Goal: Information Seeking & Learning: Learn about a topic

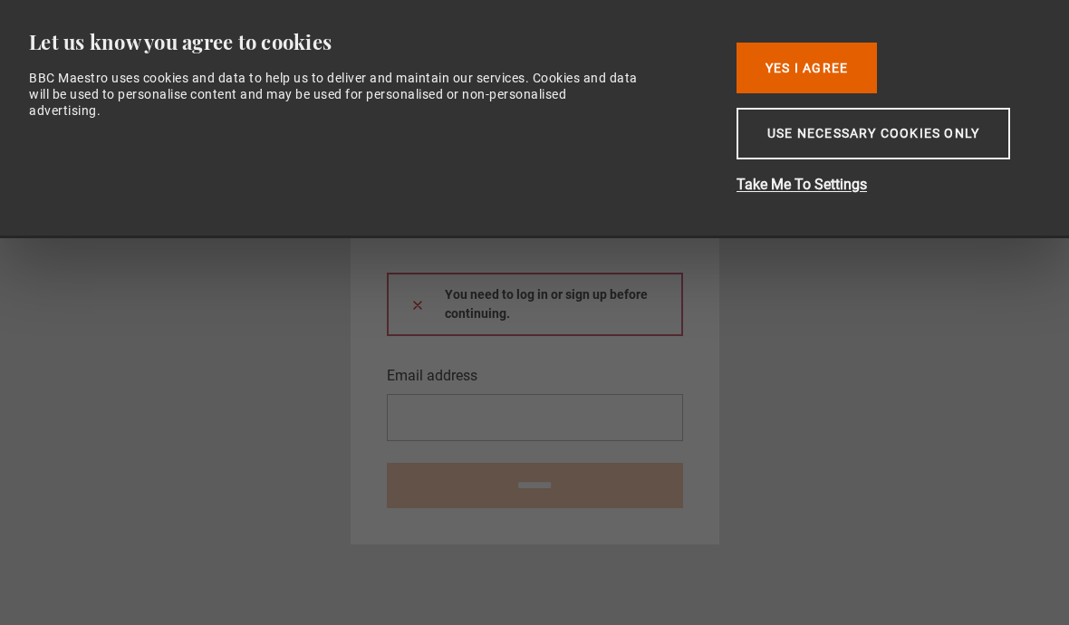
click at [852, 149] on button "Use necessary cookies only" at bounding box center [872, 134] width 273 height 52
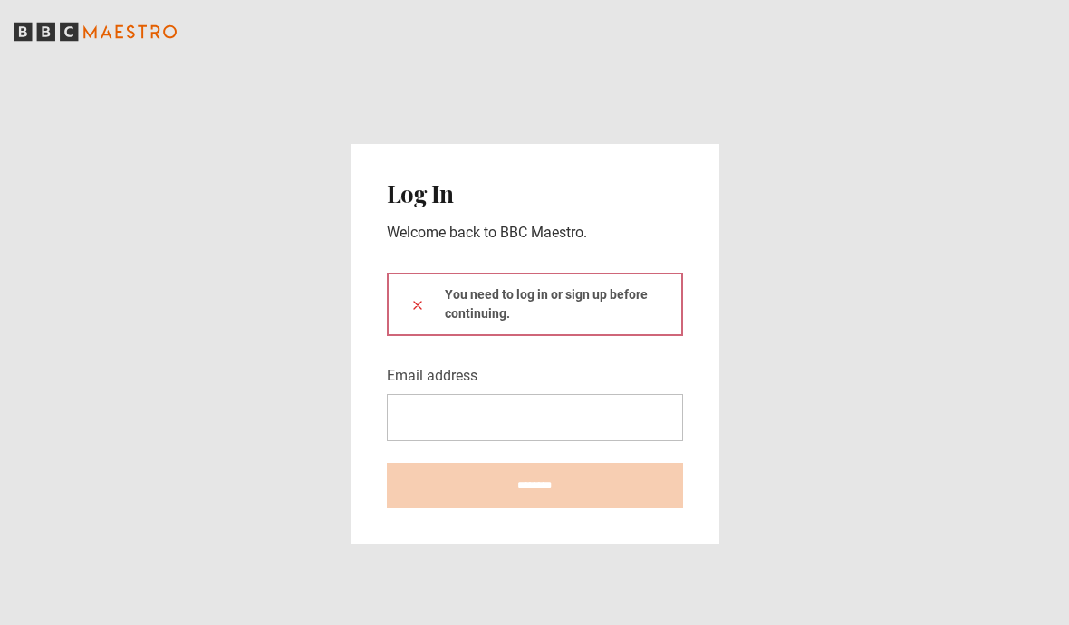
click at [535, 336] on div "You need to log in or sign up before continuing." at bounding box center [535, 304] width 296 height 63
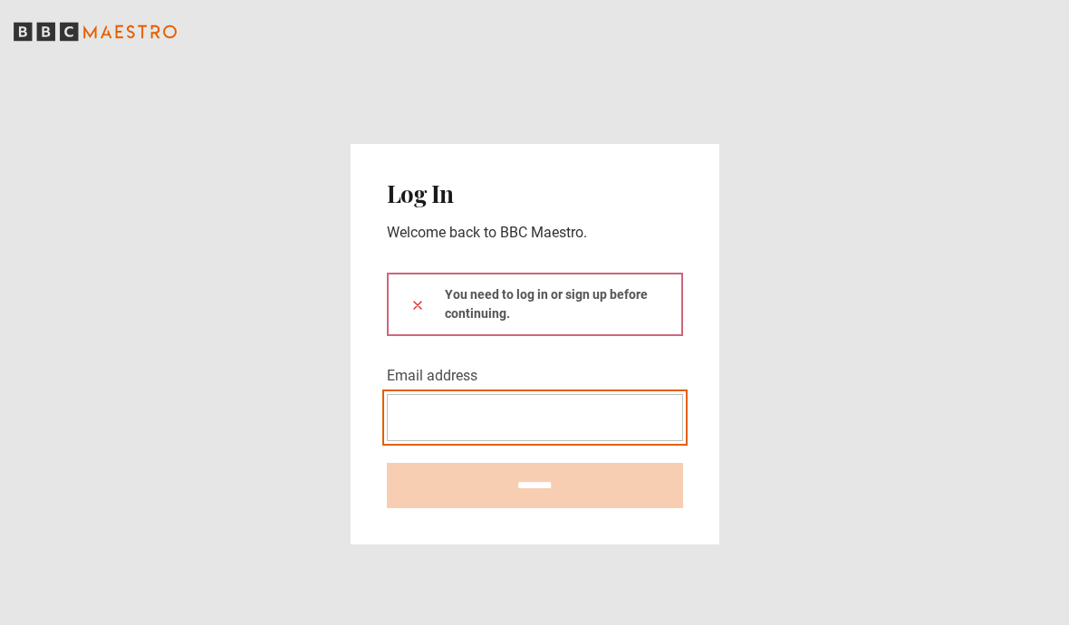
click at [462, 441] on input "Email address" at bounding box center [535, 417] width 296 height 47
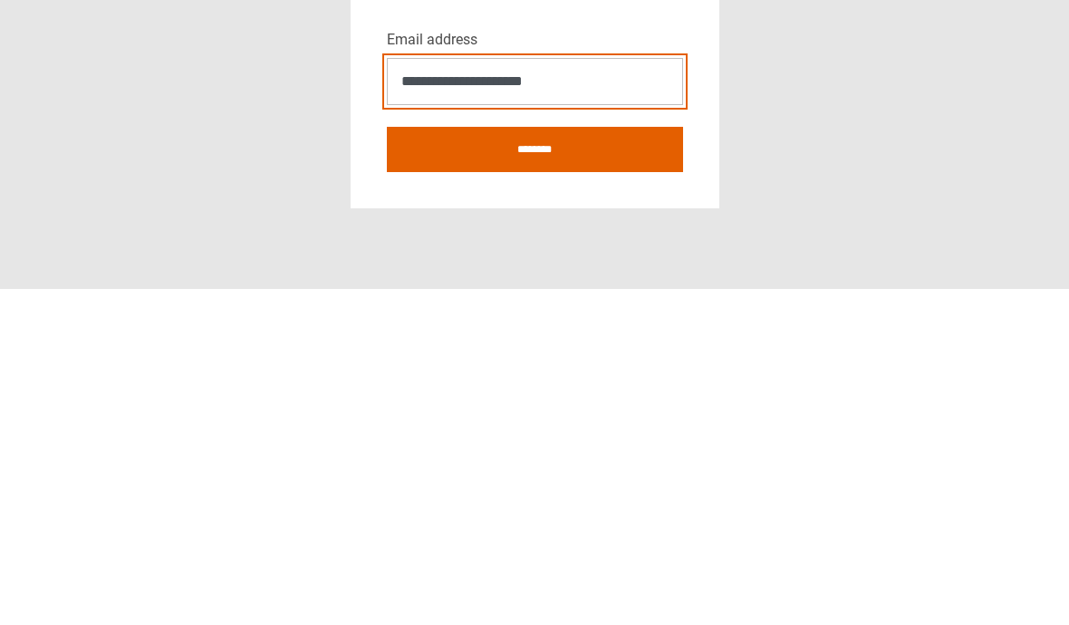
type input "**********"
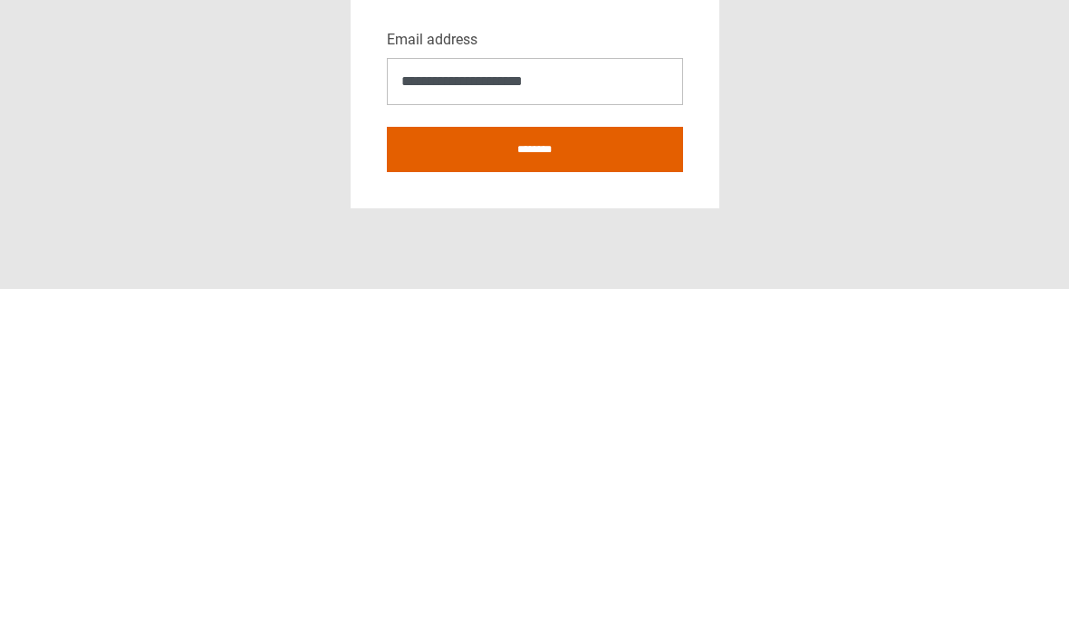
click at [560, 463] on input "********" at bounding box center [535, 485] width 296 height 45
type input "**********"
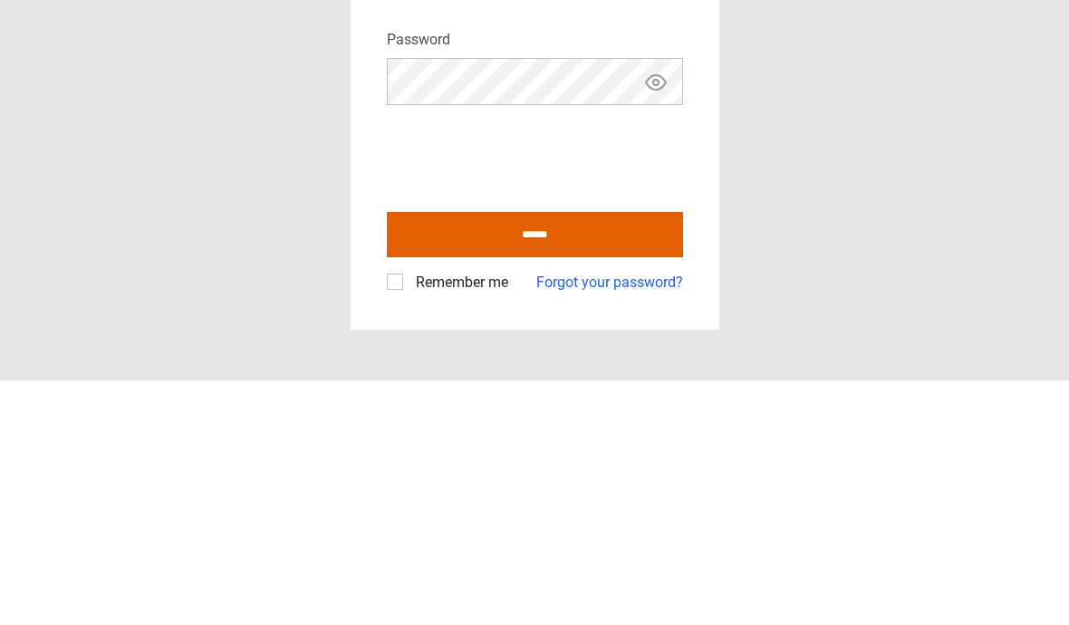
scroll to position [80, 0]
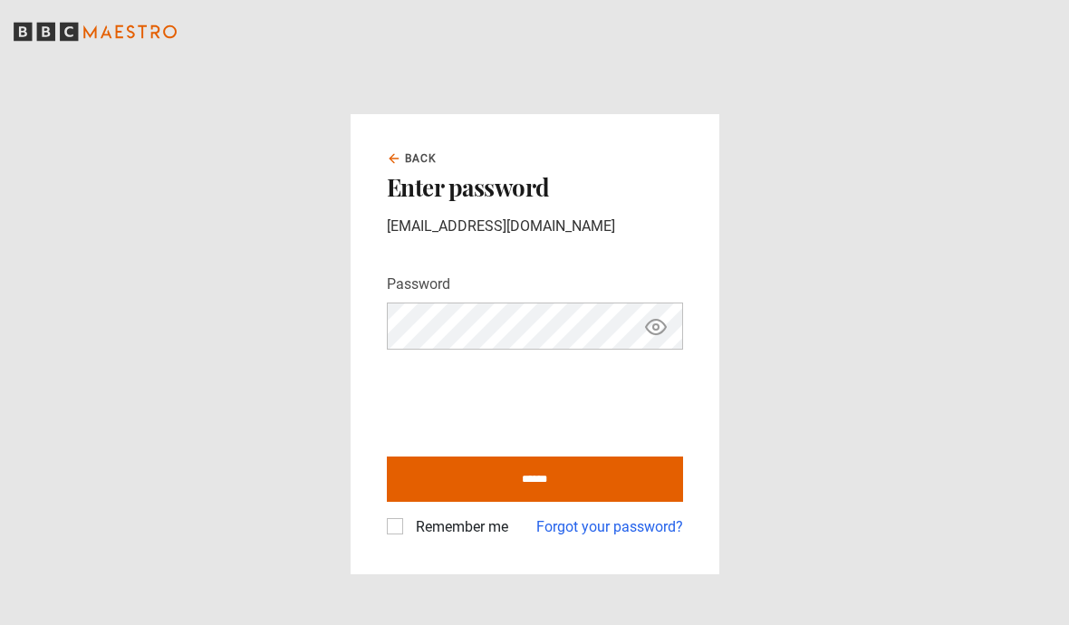
click at [569, 456] on input "******" at bounding box center [535, 478] width 296 height 45
type input "**********"
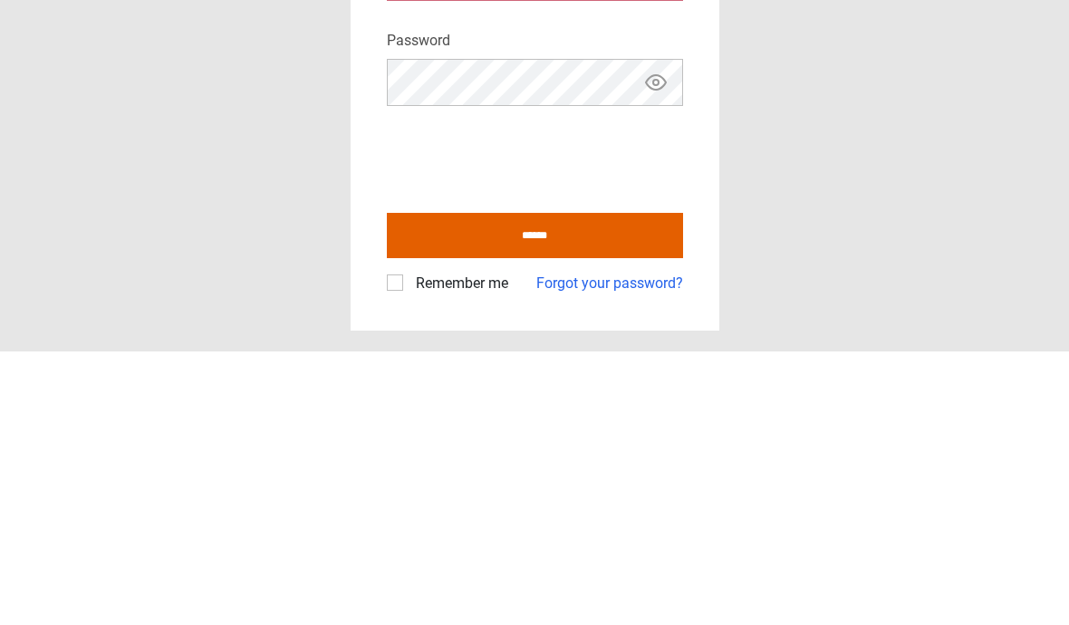
scroll to position [80, 0]
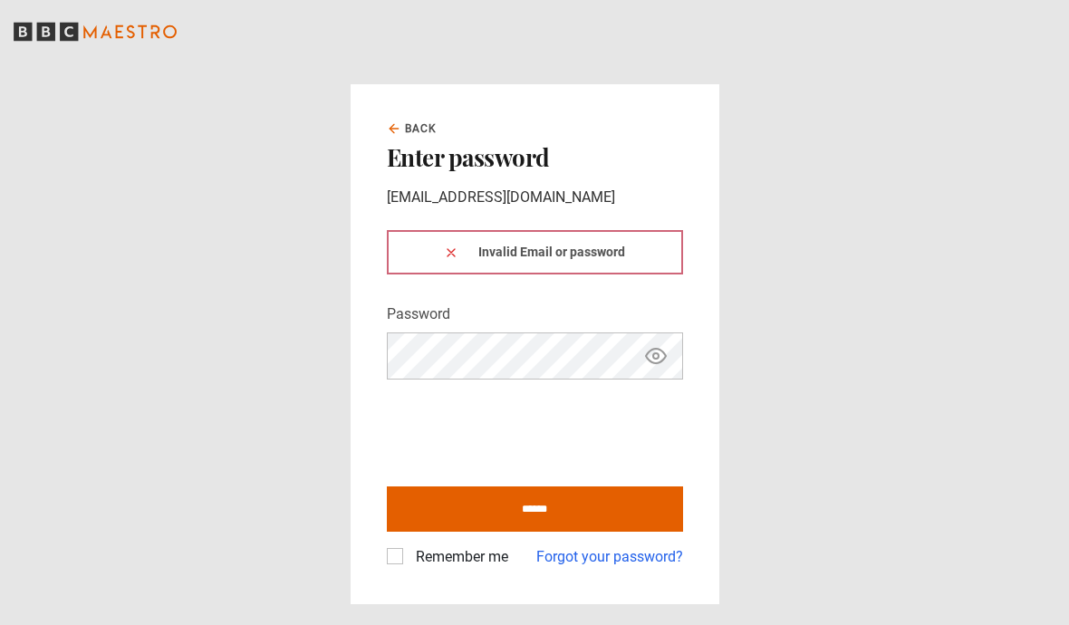
click at [552, 486] on input "******" at bounding box center [535, 508] width 296 height 45
type input "**********"
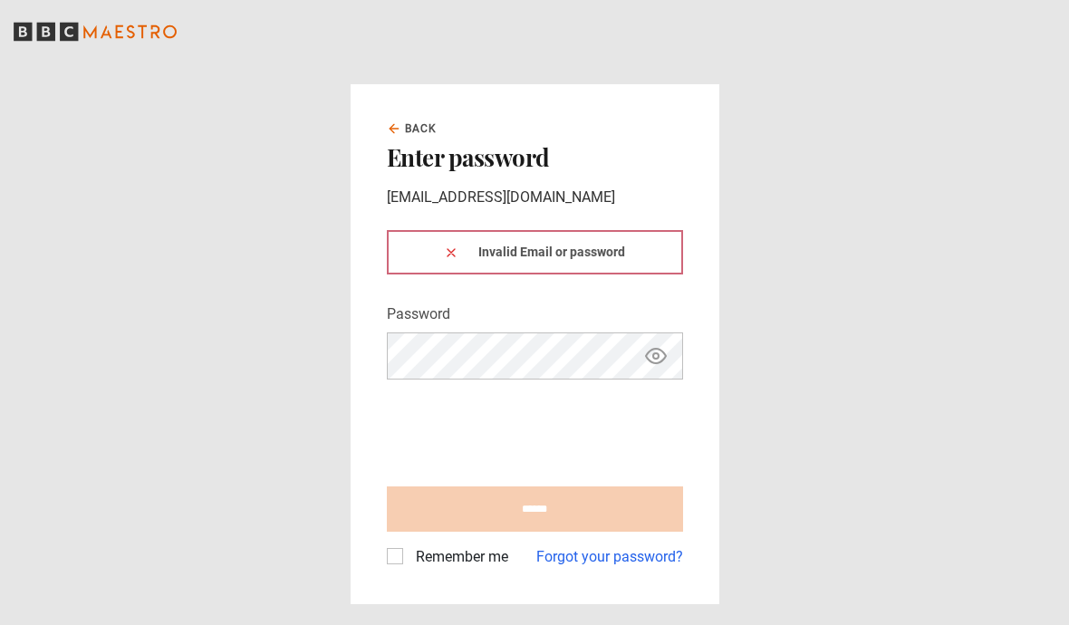
scroll to position [80, 0]
click at [590, 546] on link "Forgot your password?" at bounding box center [609, 557] width 147 height 22
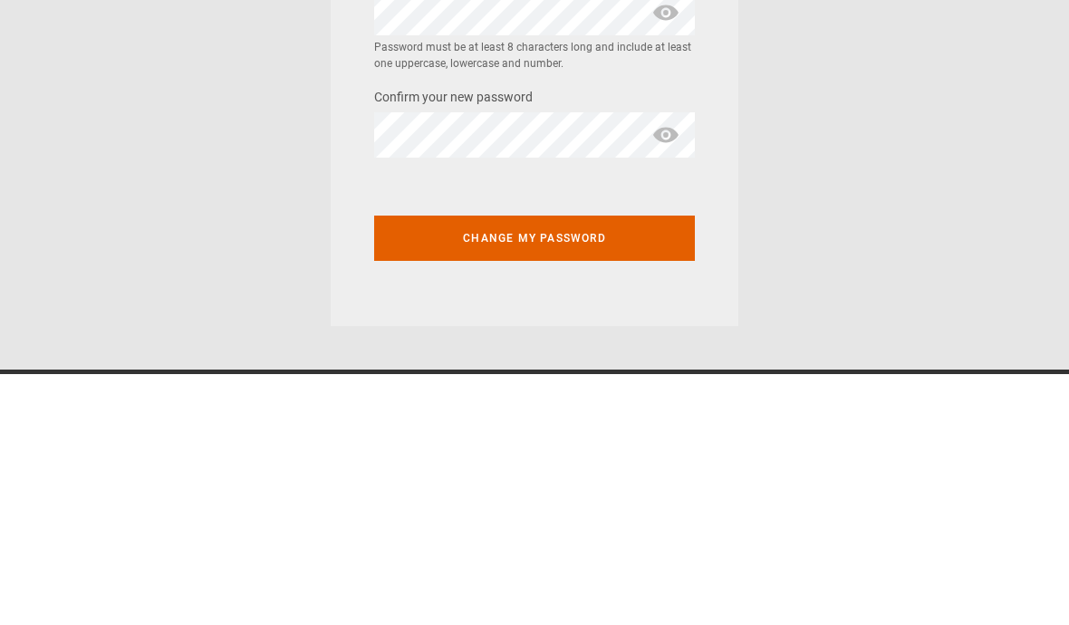
click at [572, 467] on button "Change my password" at bounding box center [534, 489] width 321 height 45
click at [596, 467] on button "Change my password" at bounding box center [534, 489] width 321 height 45
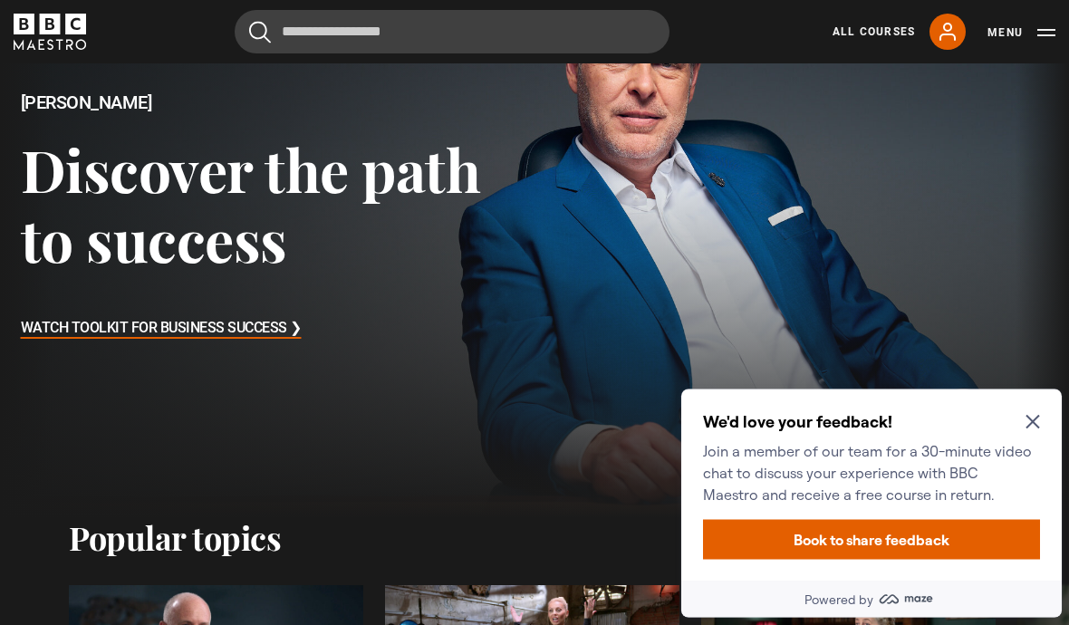
scroll to position [147, 0]
click at [203, 337] on h3 "Watch Toolkit for Business Success ❯" at bounding box center [161, 328] width 281 height 27
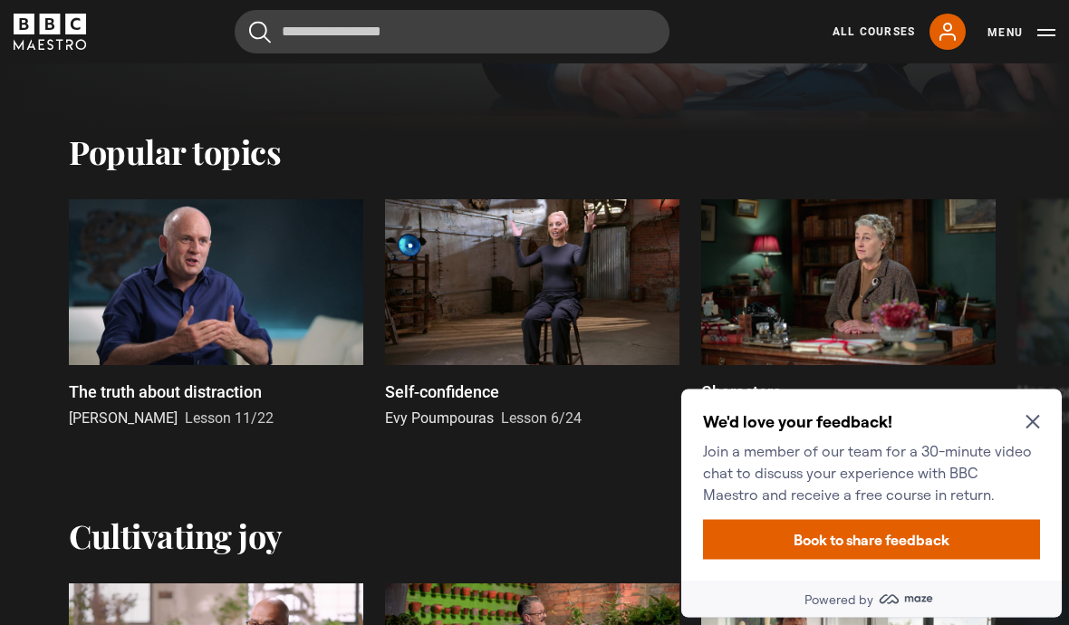
scroll to position [532, 0]
click at [1029, 424] on icon "Close Maze Prompt" at bounding box center [1032, 422] width 14 height 14
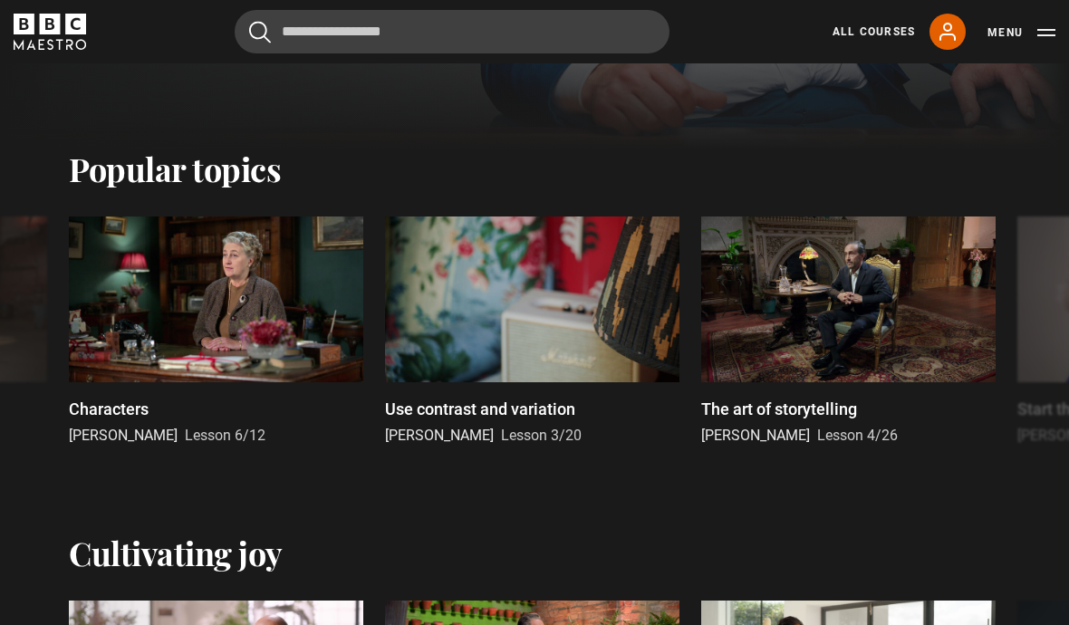
scroll to position [515, 0]
click at [868, 303] on div at bounding box center [848, 299] width 294 height 166
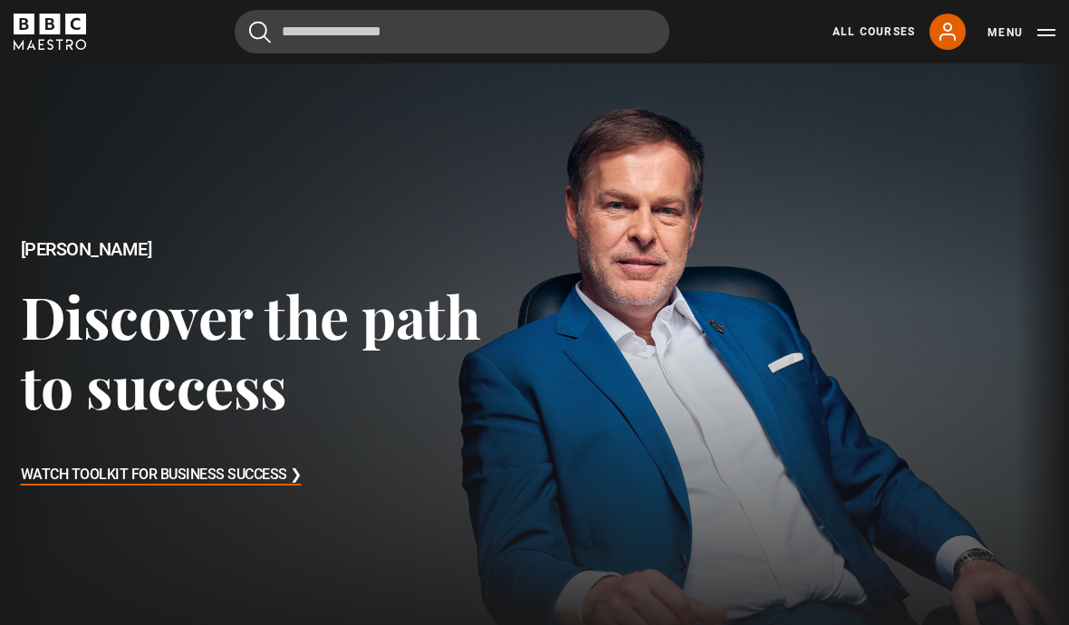
click at [875, 37] on link "All Courses" at bounding box center [873, 32] width 82 height 16
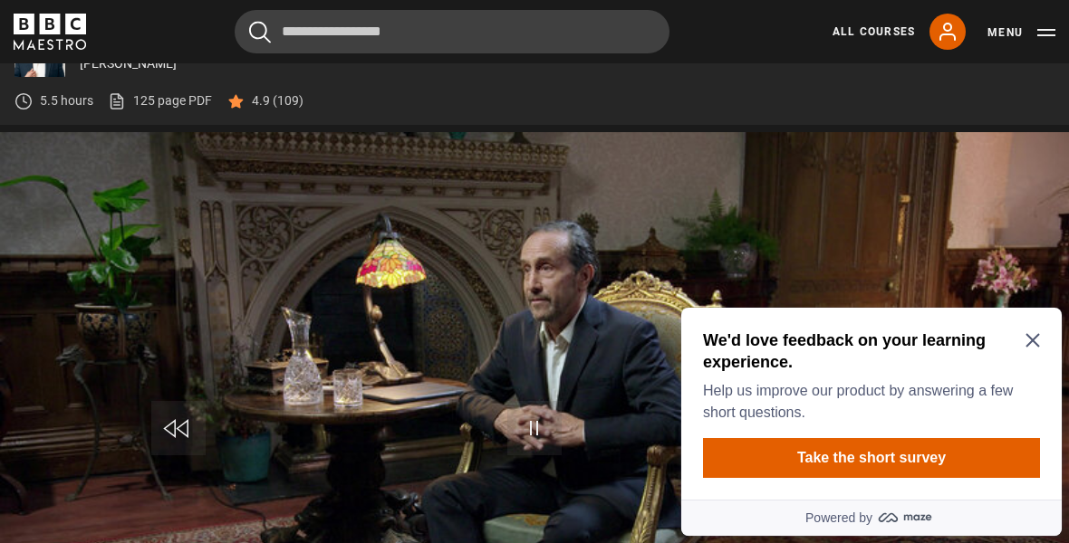
click at [1029, 335] on icon "Close Maze Prompt" at bounding box center [1032, 340] width 14 height 14
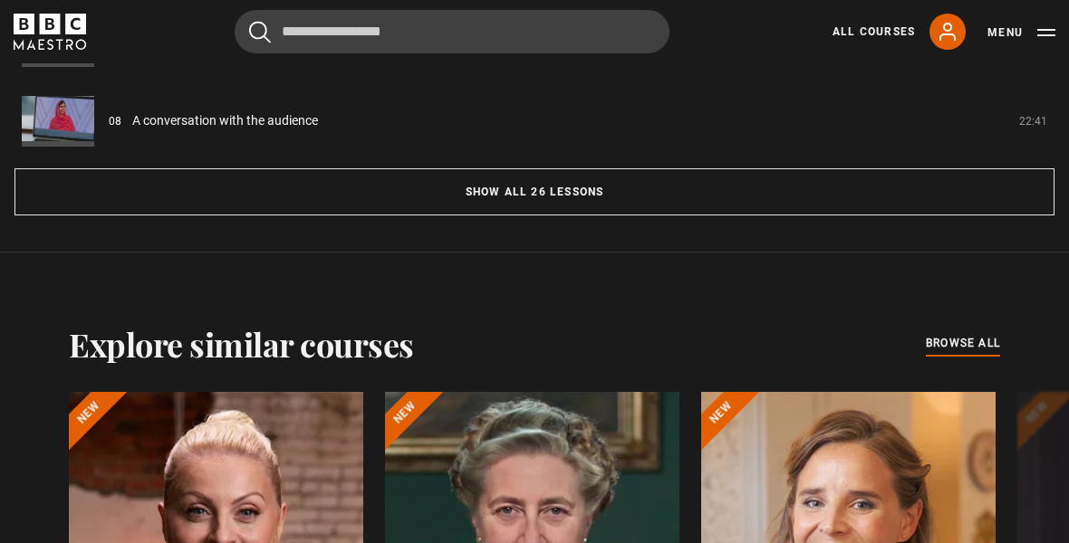
scroll to position [1859, 0]
click at [578, 211] on button "Show all 26 lessons" at bounding box center [534, 191] width 1040 height 47
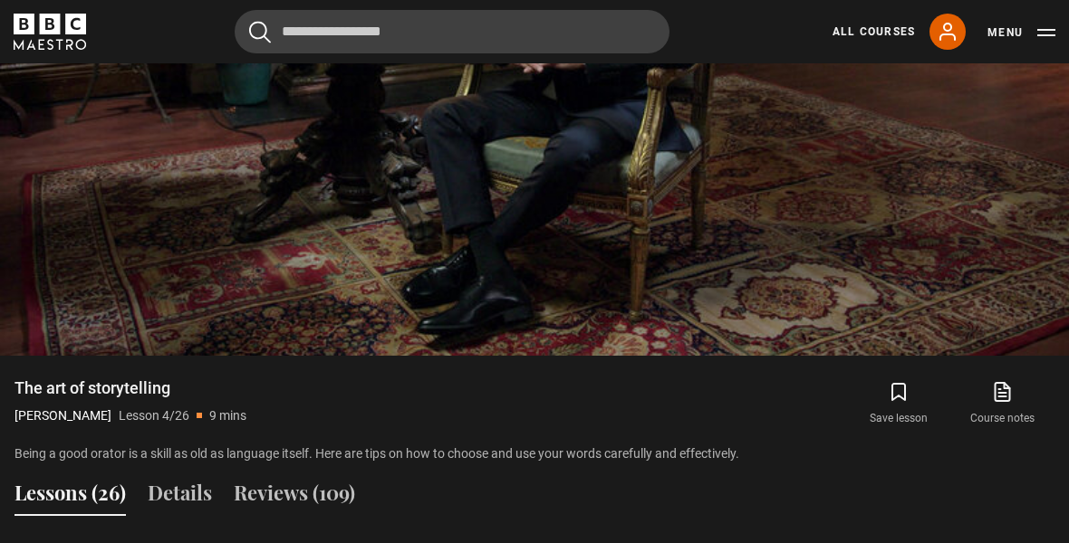
scroll to position [1077, 0]
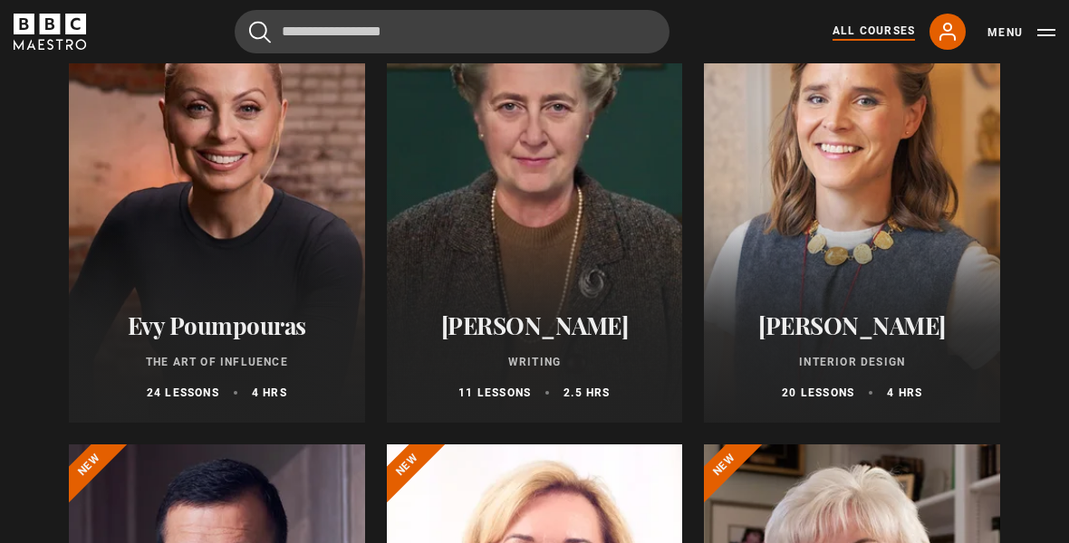
scroll to position [300, 0]
click at [556, 192] on div at bounding box center [535, 204] width 296 height 435
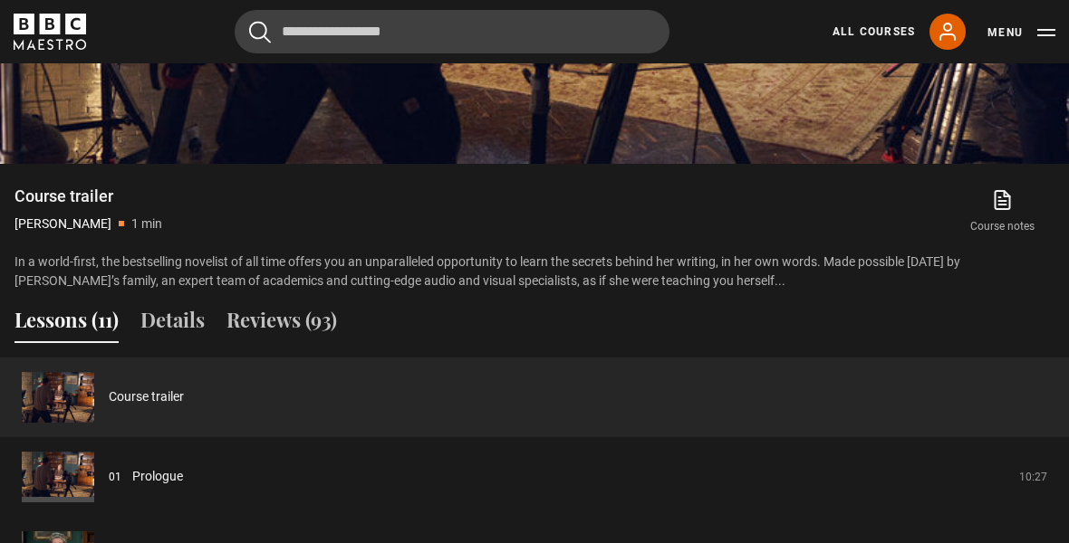
scroll to position [1329, 0]
click at [129, 401] on link "Course trailer" at bounding box center [146, 397] width 75 height 19
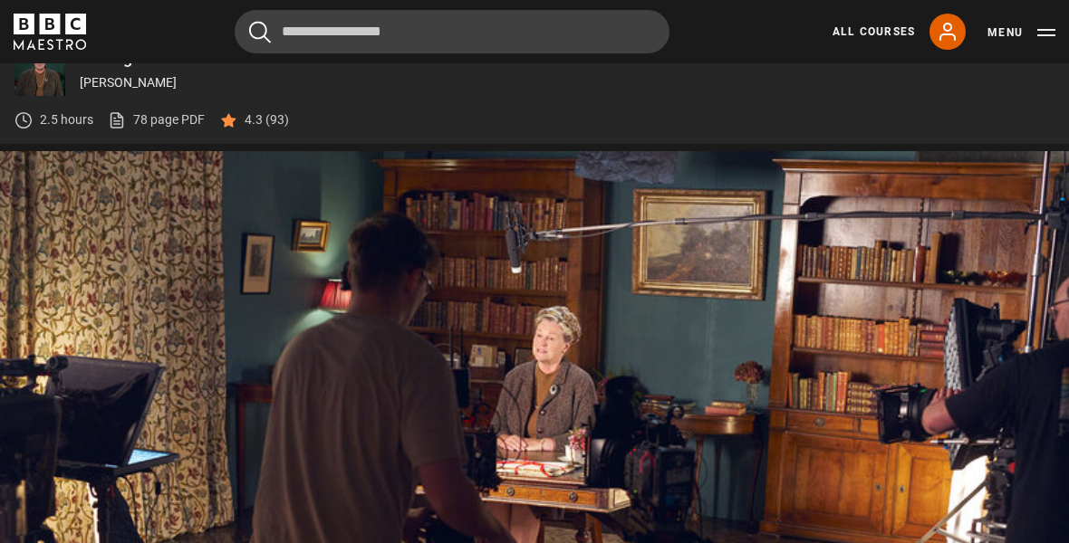
scroll to position [867, 0]
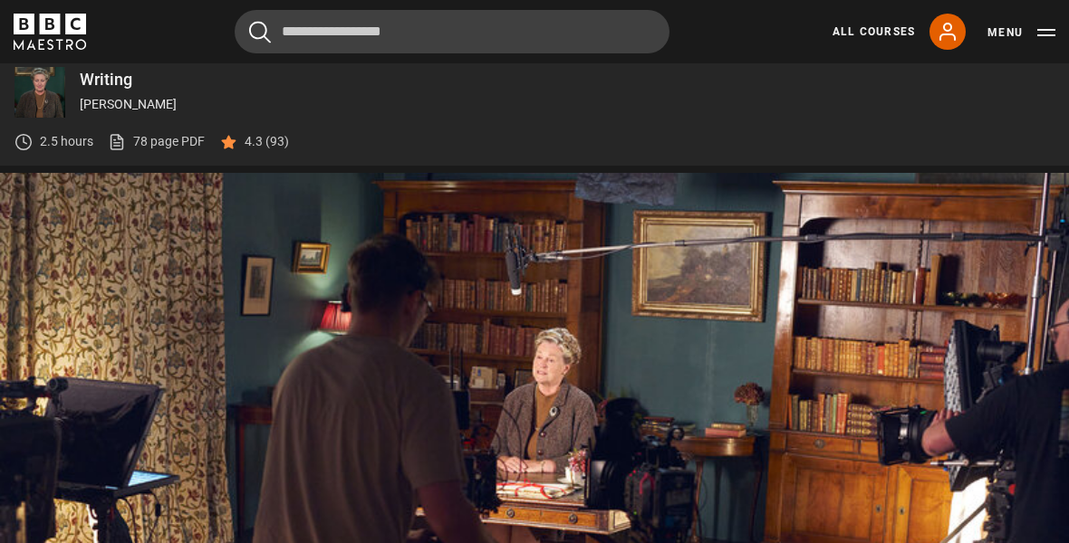
scroll to position [867, 0]
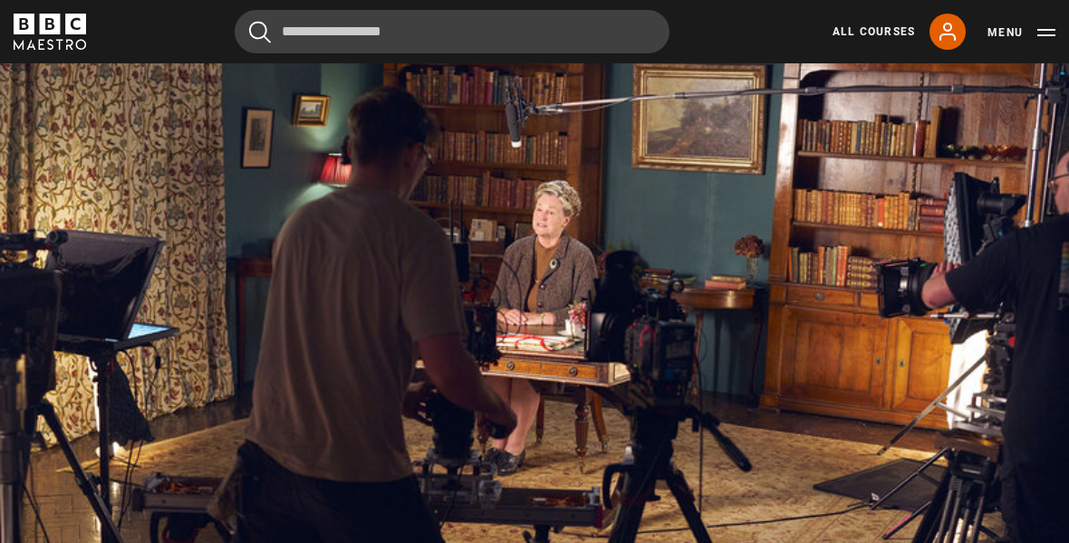
click at [613, 284] on video-js "Video Player is loading. Play Lesson Prologue 10s Skip Back 10 seconds Pause 10…" at bounding box center [534, 325] width 1069 height 601
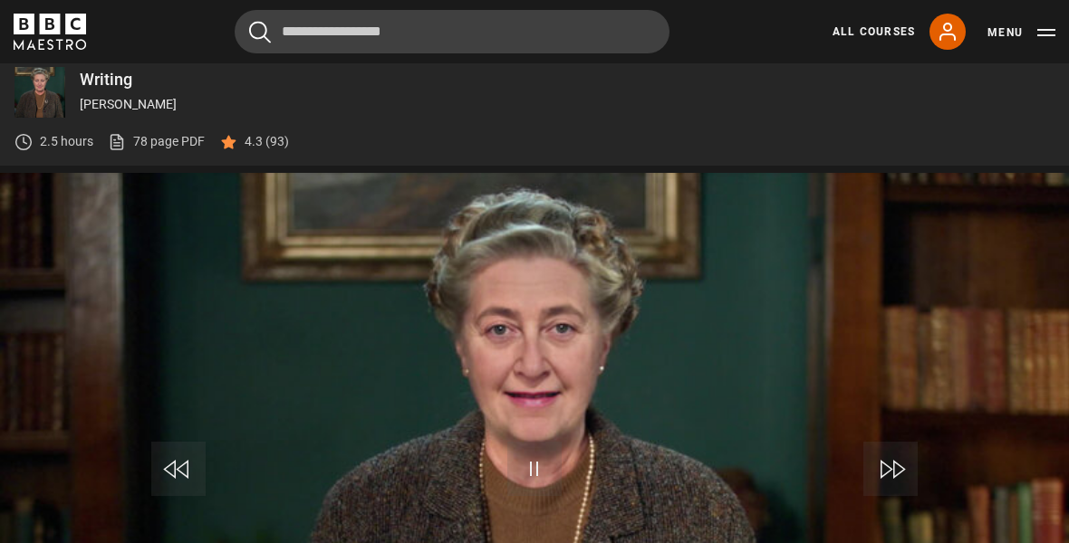
scroll to position [867, 0]
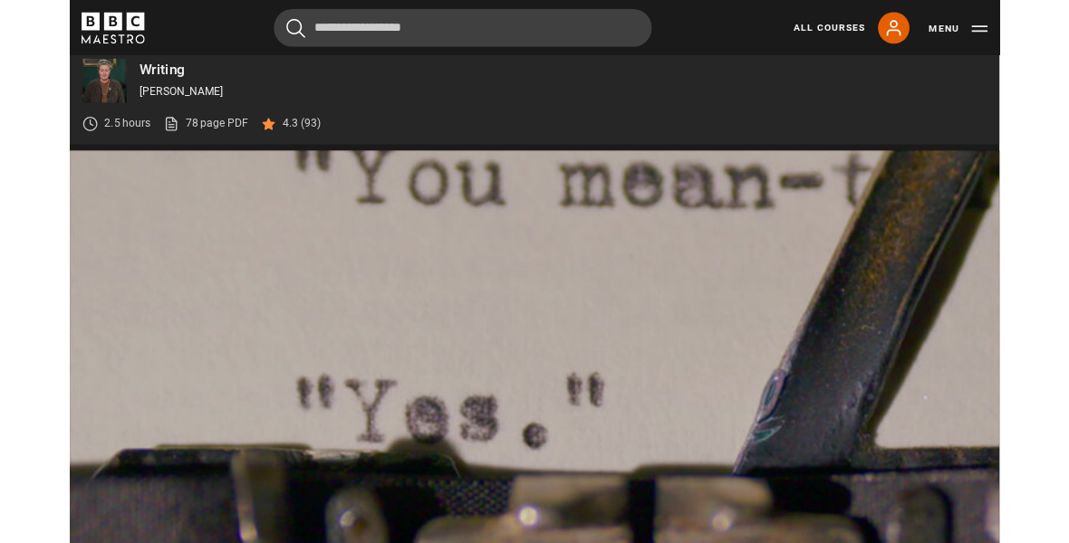
scroll to position [867, 0]
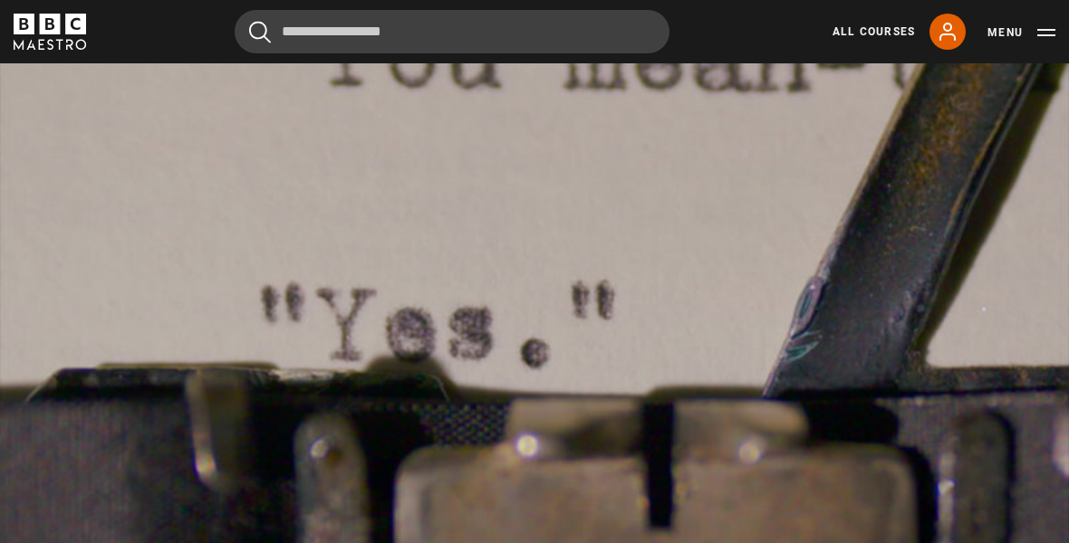
click at [392, 253] on video-js "Video Player is loading. Play Lesson Rules of the Game 10s Skip Back 10 seconds…" at bounding box center [534, 325] width 1069 height 601
click at [719, 213] on video-js "Video Player is loading. Play Lesson Rules of the Game 10s Skip Back 10 seconds…" at bounding box center [534, 325] width 1069 height 601
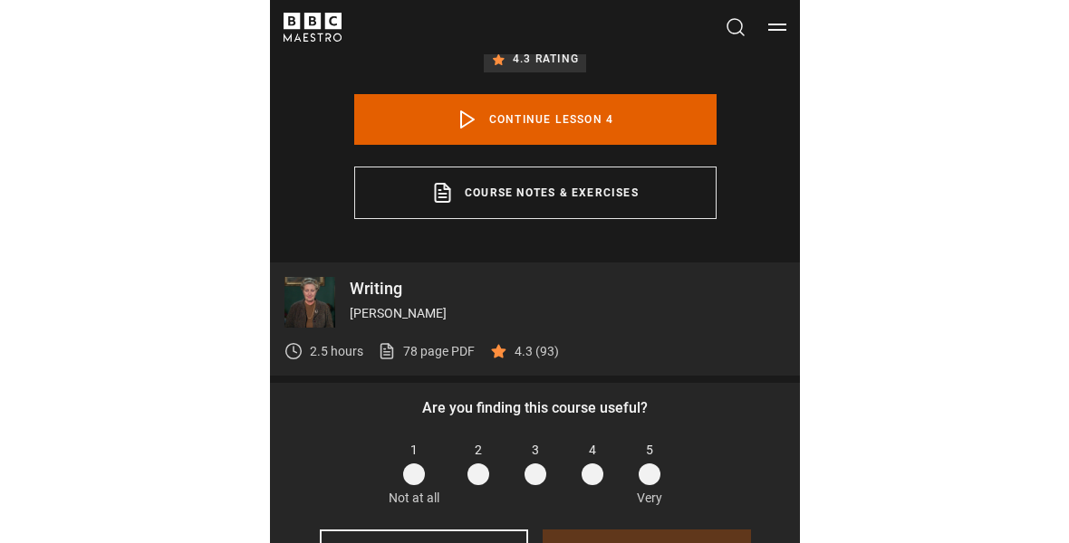
scroll to position [741, 0]
